Goal: Task Accomplishment & Management: Use online tool/utility

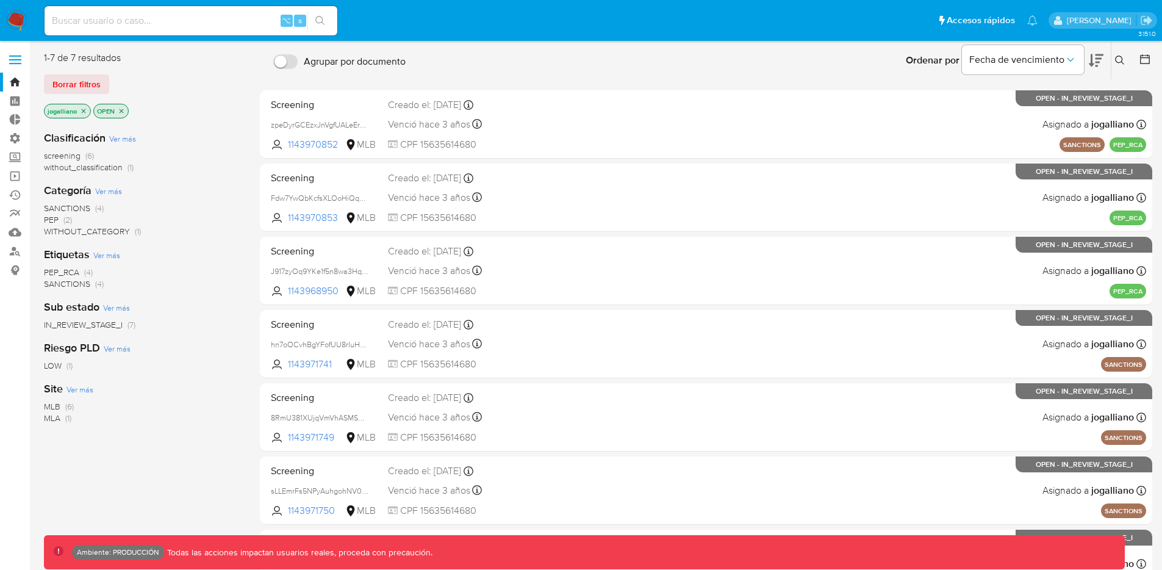
click at [144, 21] on input at bounding box center [191, 21] width 293 height 16
click at [84, 112] on icon "close-filter" at bounding box center [83, 110] width 7 height 7
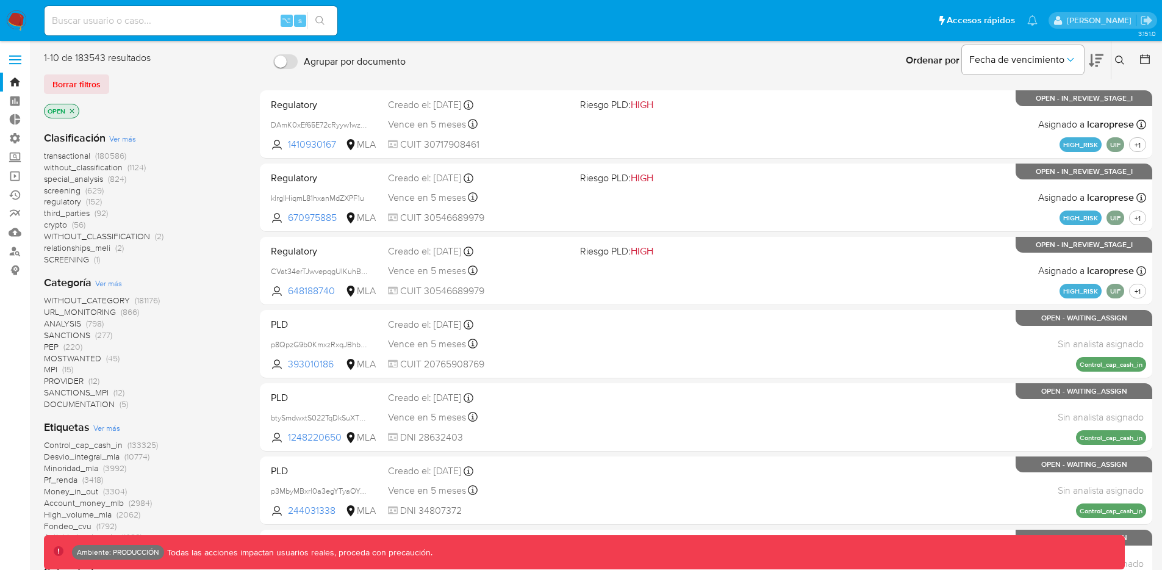
click at [172, 26] on input at bounding box center [191, 21] width 293 height 16
type input "[EMAIL_ADDRESS][DOMAIN_NAME]"
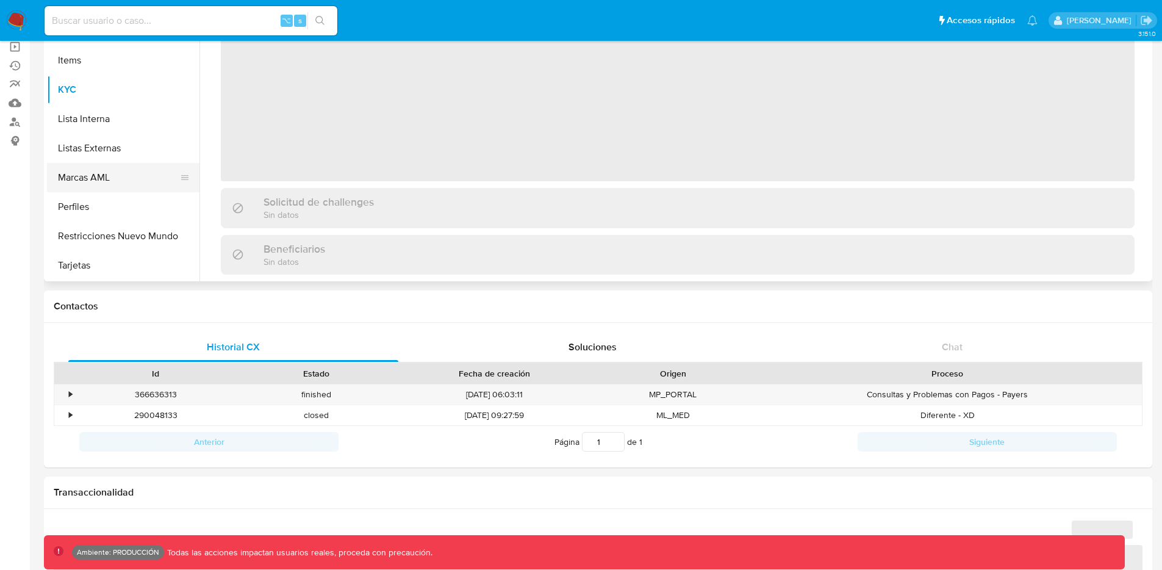
scroll to position [163, 0]
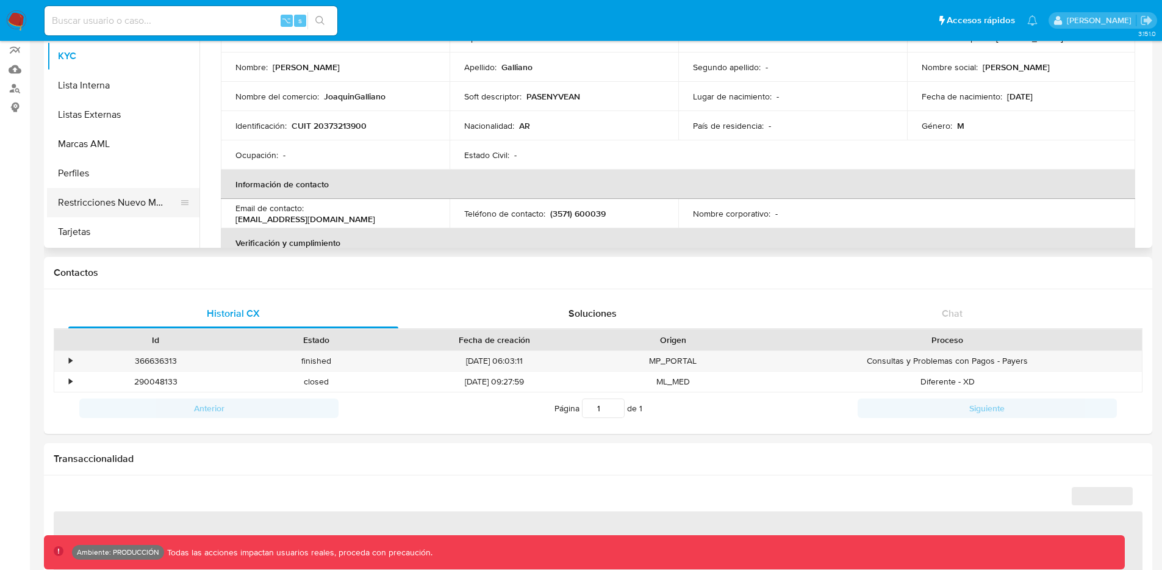
select select "10"
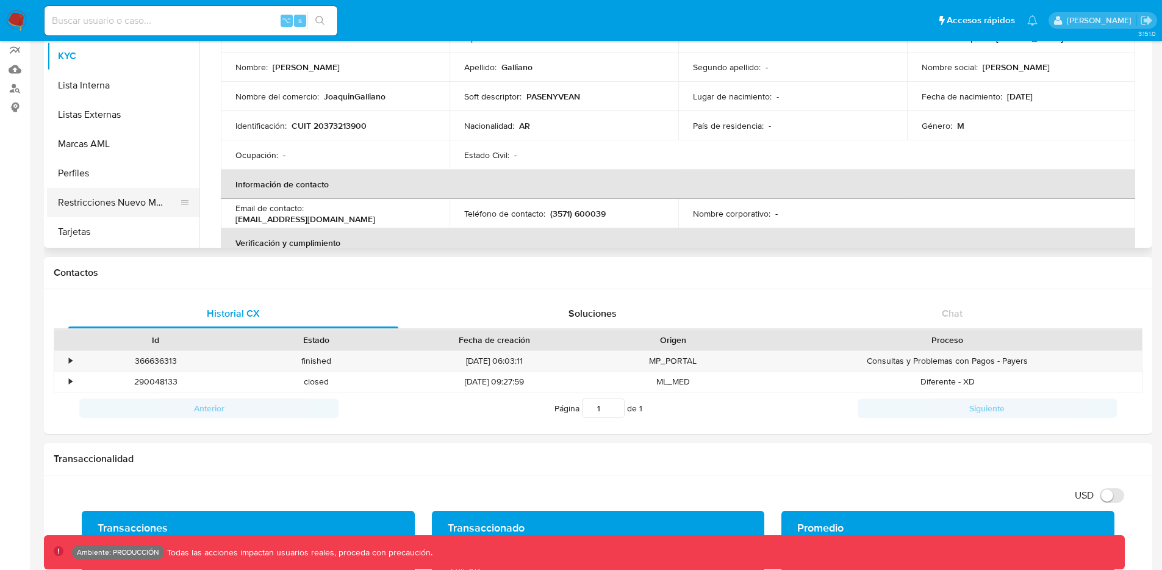
click at [127, 190] on button "Restricciones Nuevo Mundo" at bounding box center [118, 202] width 143 height 29
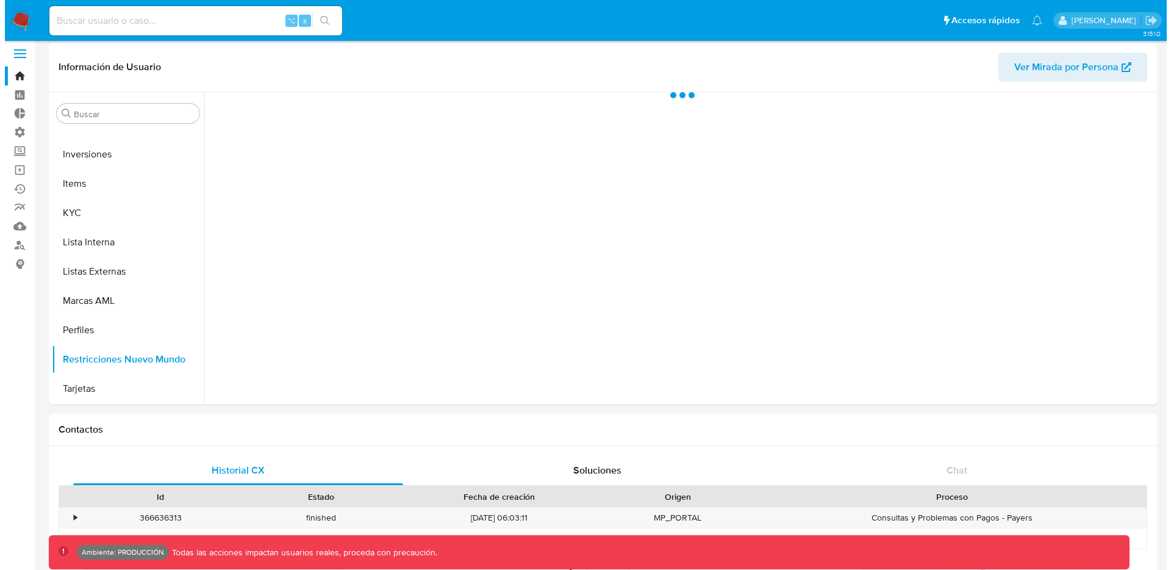
scroll to position [0, 0]
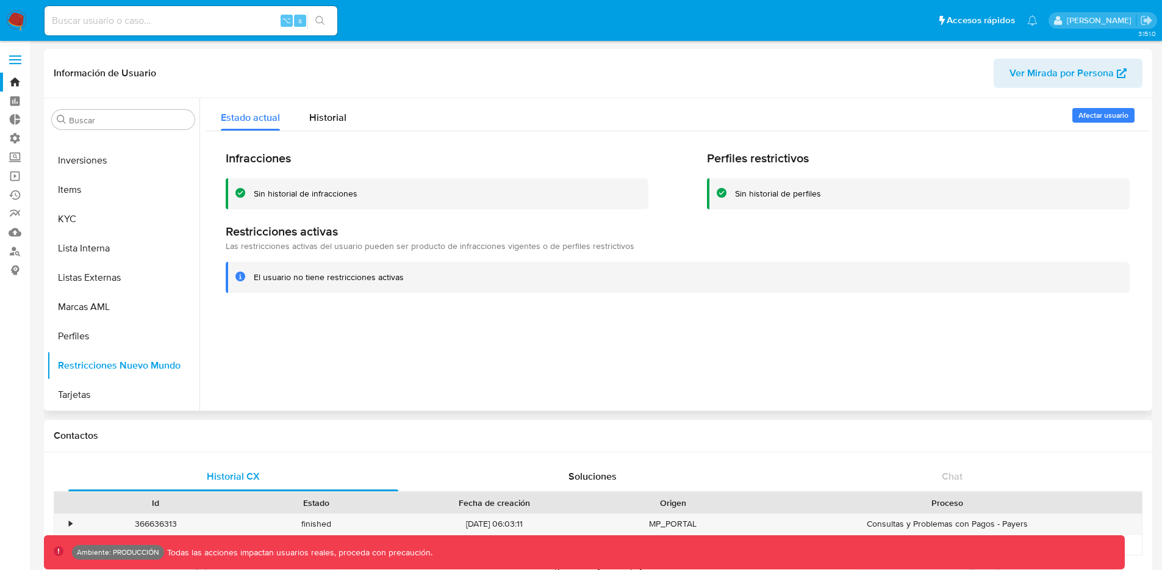
click at [1106, 113] on span "Afectar usuario" at bounding box center [1104, 115] width 50 height 12
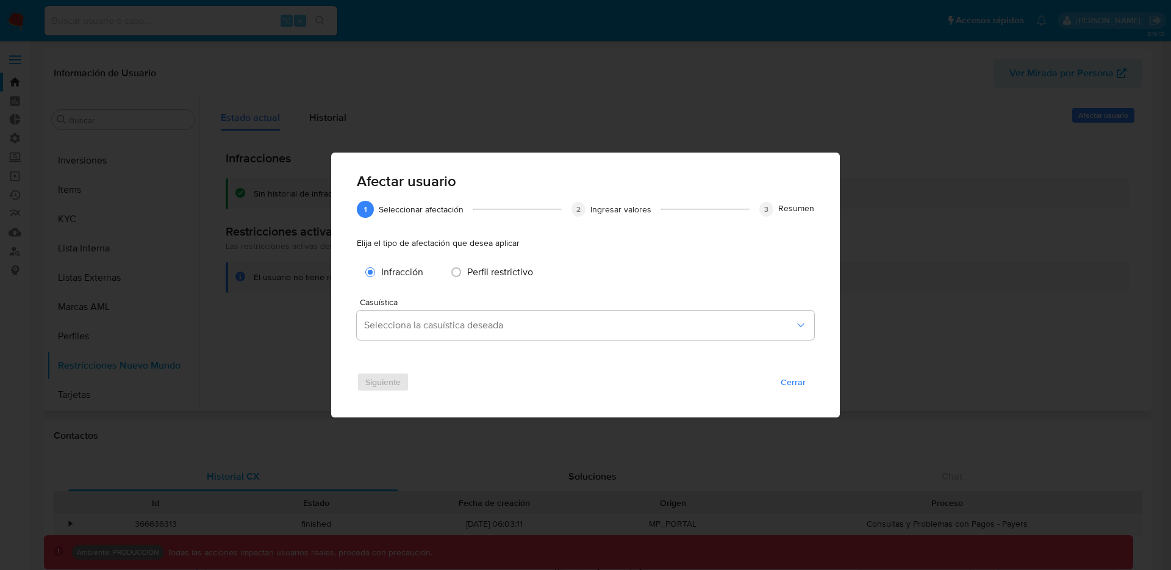
click at [472, 268] on span "Perfil restrictivo" at bounding box center [500, 272] width 66 height 14
click at [466, 268] on input "Afectar usuario" at bounding box center [457, 272] width 20 height 20
radio input "true"
click at [388, 277] on span "Infracción" at bounding box center [402, 272] width 42 height 14
click at [380, 277] on input "Afectar usuario" at bounding box center [371, 272] width 20 height 20
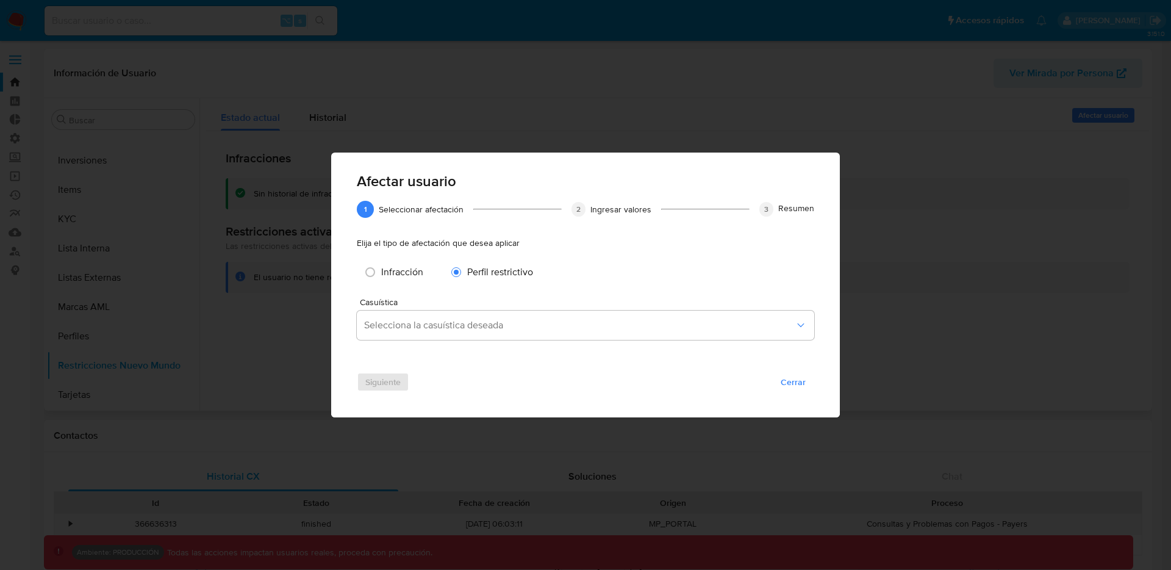
radio input "true"
click at [492, 329] on span "Selecciona la casuística deseada" at bounding box center [579, 325] width 431 height 12
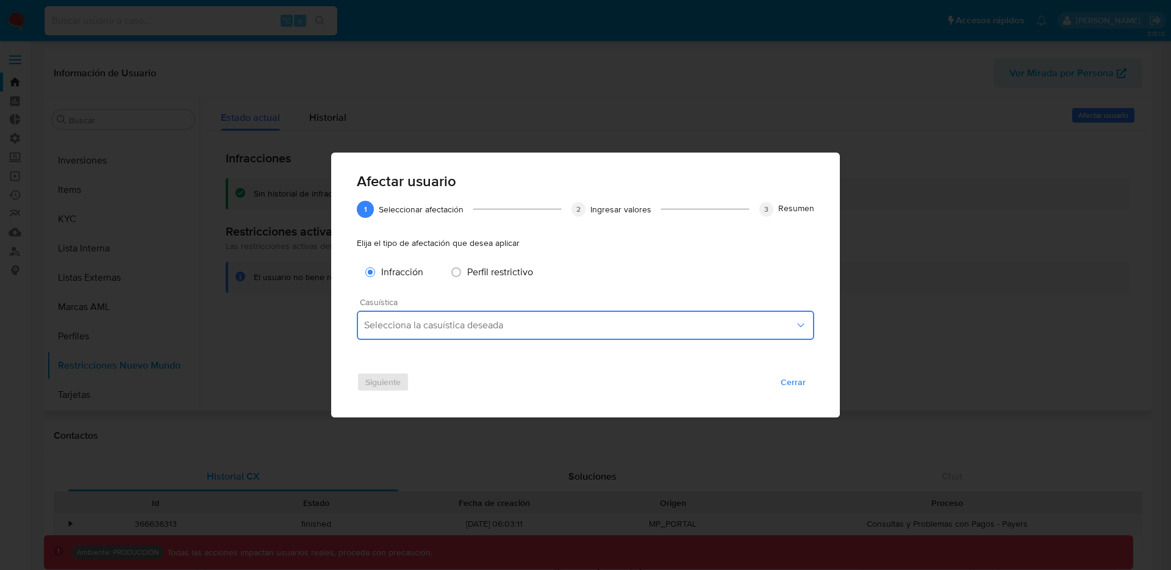
click at [502, 265] on span "Perfil restrictivo" at bounding box center [500, 272] width 66 height 14
click at [466, 265] on input "Afectar usuario" at bounding box center [457, 272] width 20 height 20
radio input "true"
click at [503, 325] on span "Selecciona la casuística deseada" at bounding box center [579, 325] width 431 height 12
click at [783, 387] on span "Cerrar" at bounding box center [793, 381] width 25 height 17
